Goal: Task Accomplishment & Management: Manage account settings

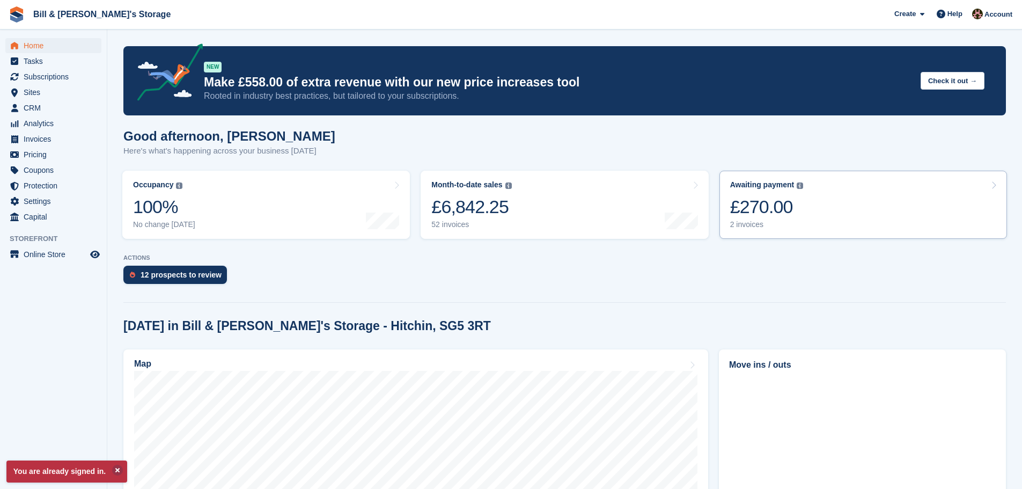
click at [744, 234] on link "Awaiting payment The total outstanding balance on all open invoices. £270.00 2 …" at bounding box center [864, 205] width 288 height 68
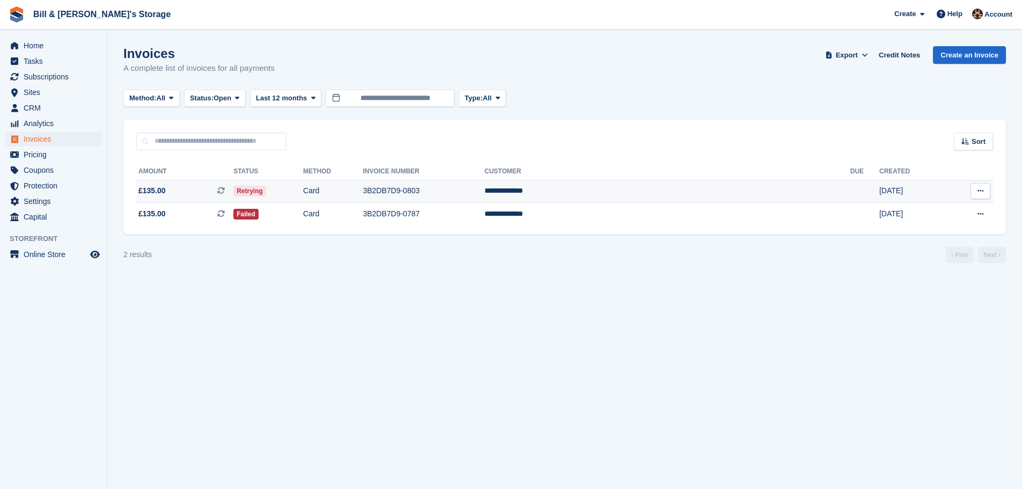
click at [363, 186] on td "Card" at bounding box center [333, 191] width 60 height 23
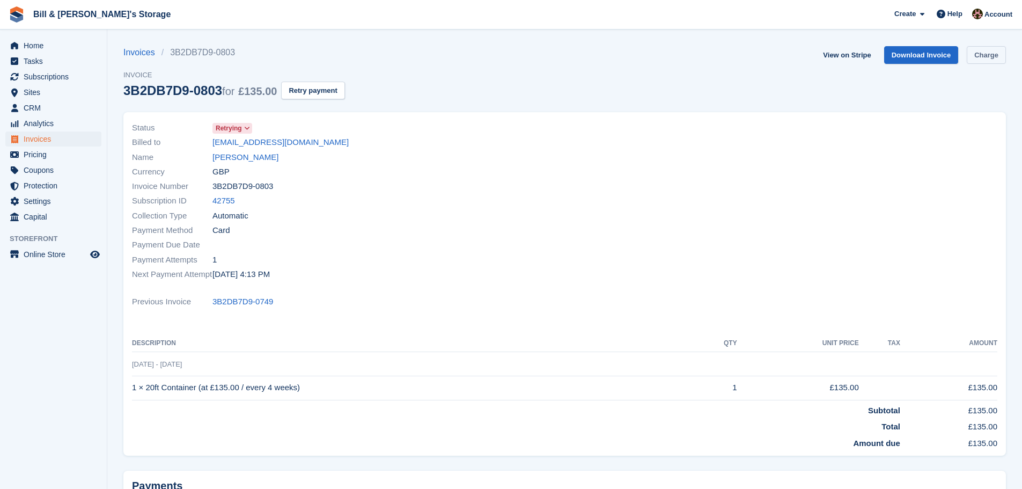
click at [976, 54] on link "Charge" at bounding box center [986, 55] width 39 height 18
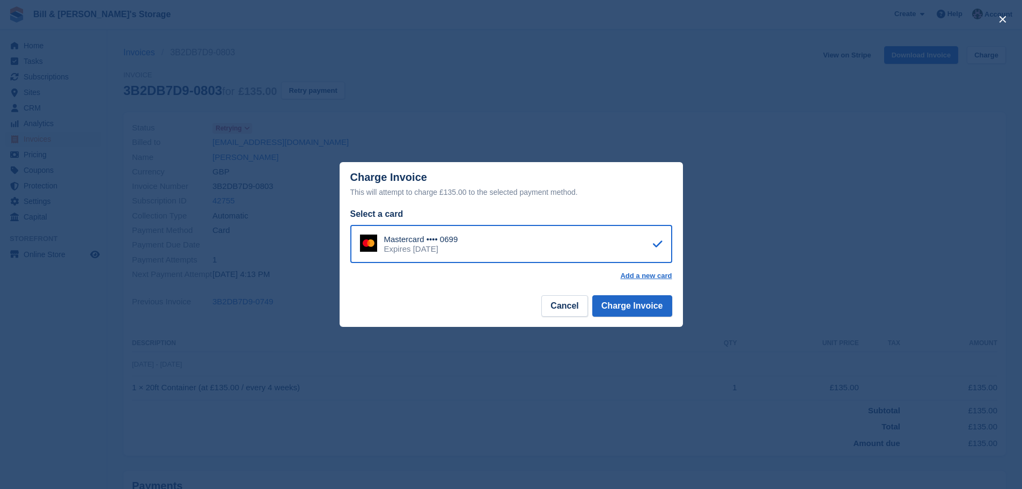
click at [761, 237] on div "close" at bounding box center [511, 244] width 1022 height 489
